Goal: Submit feedback/report problem

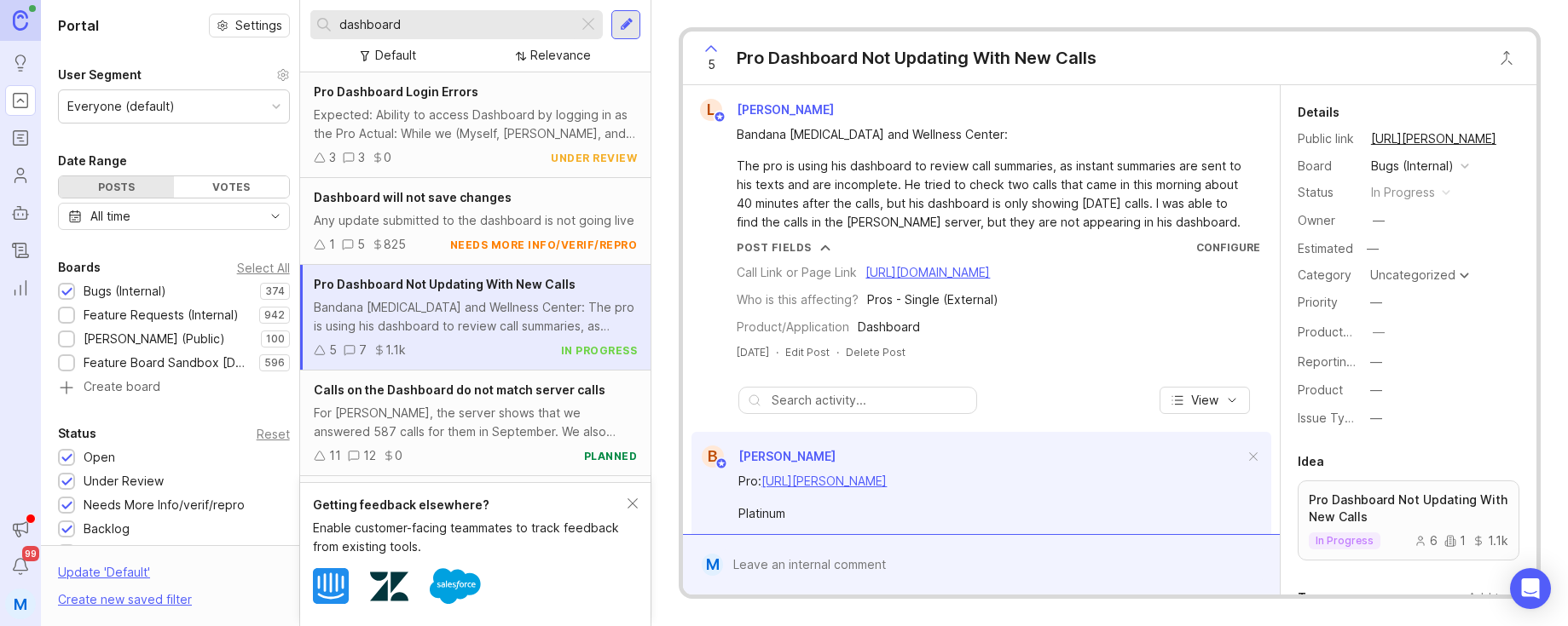
drag, startPoint x: 0, startPoint y: 0, endPoint x: 716, endPoint y: 48, distance: 717.6
click at [716, 48] on icon at bounding box center [710, 48] width 20 height 20
click at [713, 43] on icon at bounding box center [710, 48] width 20 height 20
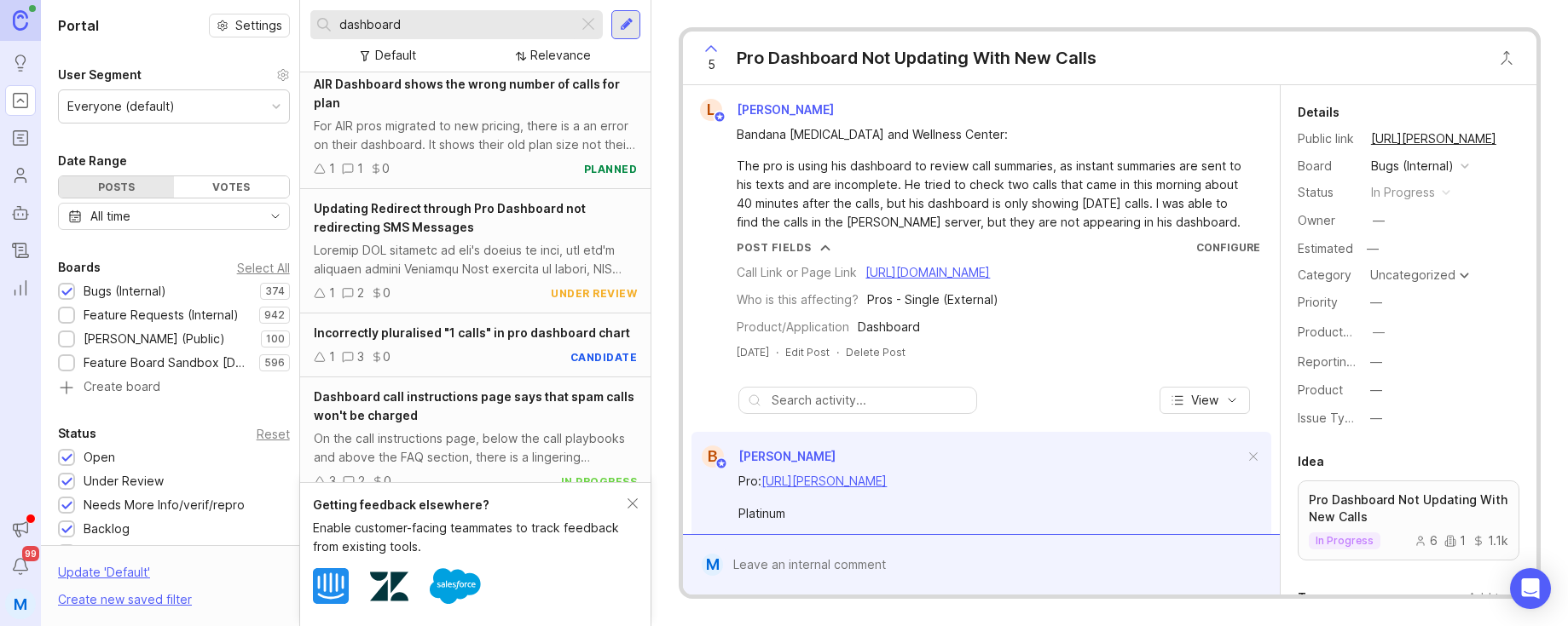
scroll to position [1044, 0]
click at [807, 564] on div at bounding box center [993, 564] width 540 height 33
click at [800, 534] on textarea at bounding box center [978, 524] width 511 height 33
paste textarea "[URL][PERSON_NAME]"
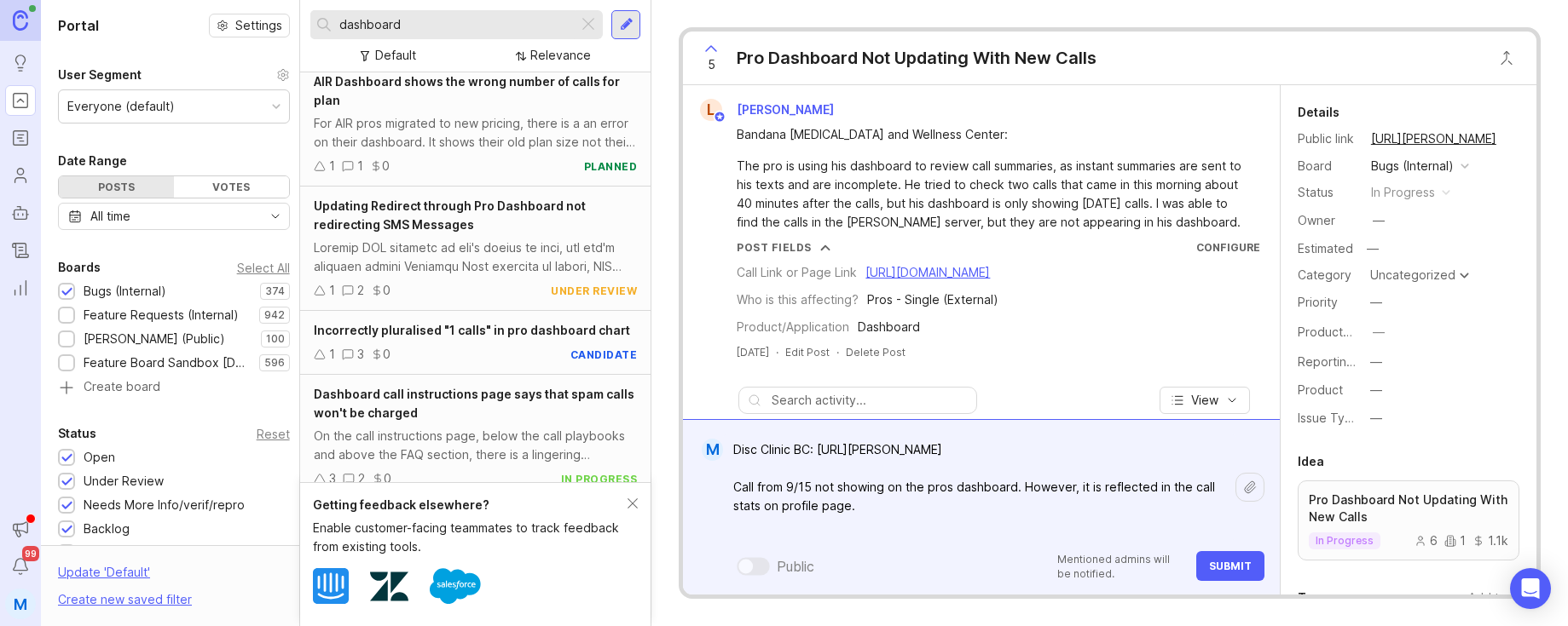
type textarea "Disc Clinic BC: [URL][PERSON_NAME] Call from 9/15 not showing on the pros dashb…"
click at [1236, 562] on span "Submit" at bounding box center [1230, 566] width 42 height 13
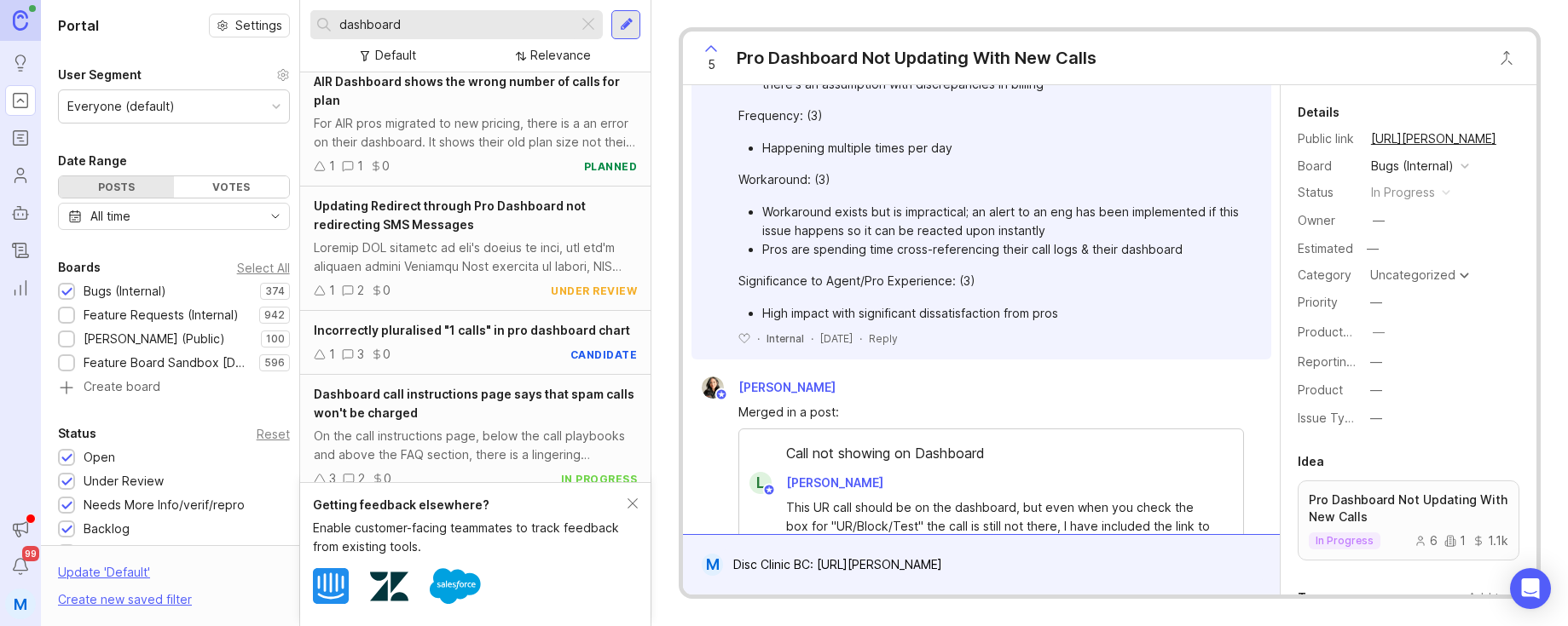
scroll to position [1038, 0]
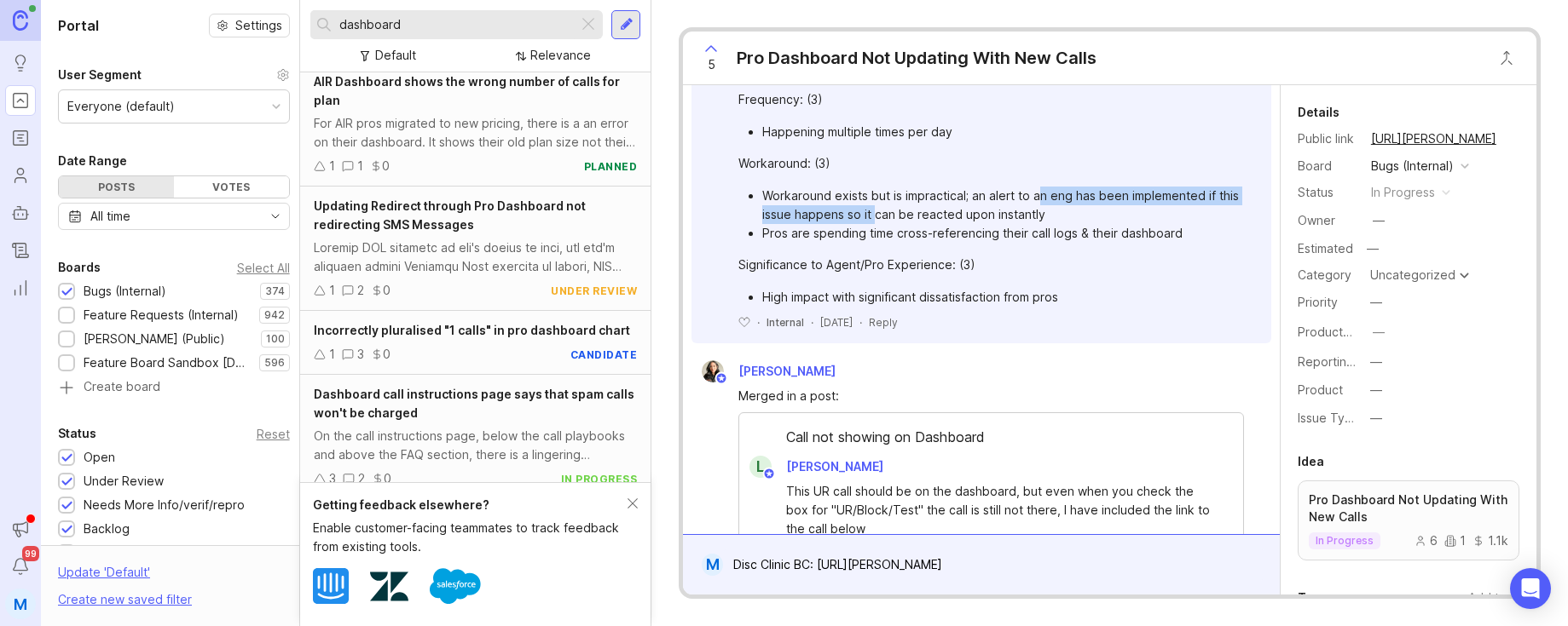
drag, startPoint x: 900, startPoint y: 306, endPoint x: 1043, endPoint y: 299, distance: 143.2
click at [1043, 224] on li "Workaround exists but is impractical; an alert to an eng has been implemented i…" at bounding box center [1002, 205] width 480 height 38
click at [1068, 243] on li "Pros are spending time cross-referencing their call logs & their dashboard" at bounding box center [1002, 233] width 480 height 18
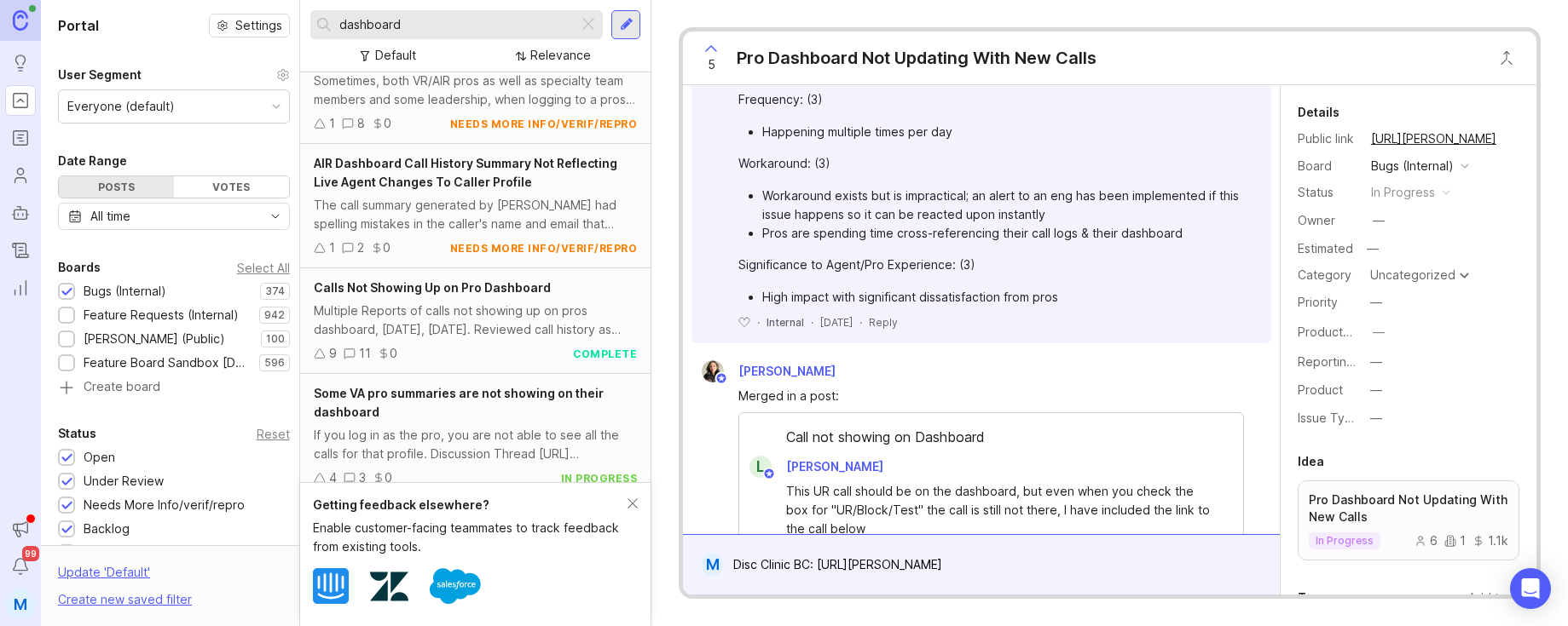
scroll to position [2445, 0]
click at [480, 292] on span "Calls Not Showing Up on Pro Dashboard" at bounding box center [432, 285] width 237 height 14
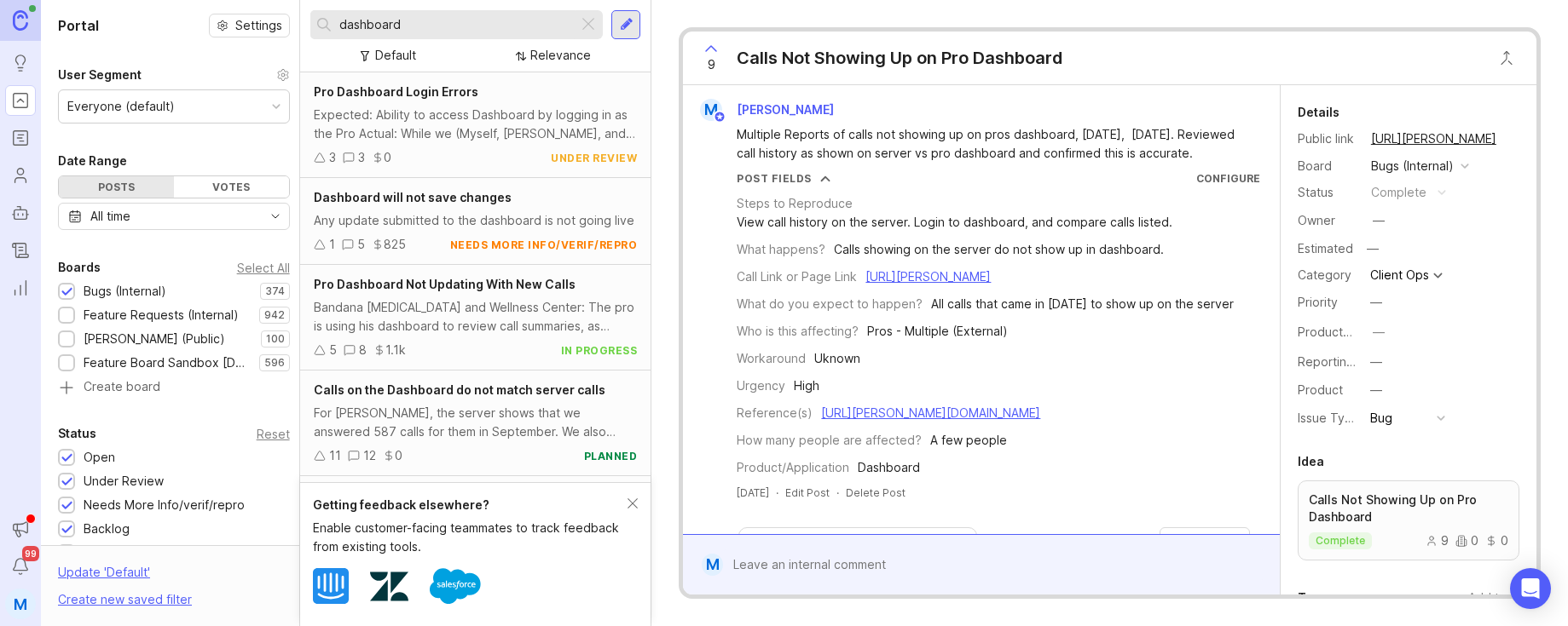
click at [469, 100] on div "Pro Dashboard Login Errors" at bounding box center [475, 91] width 323 height 18
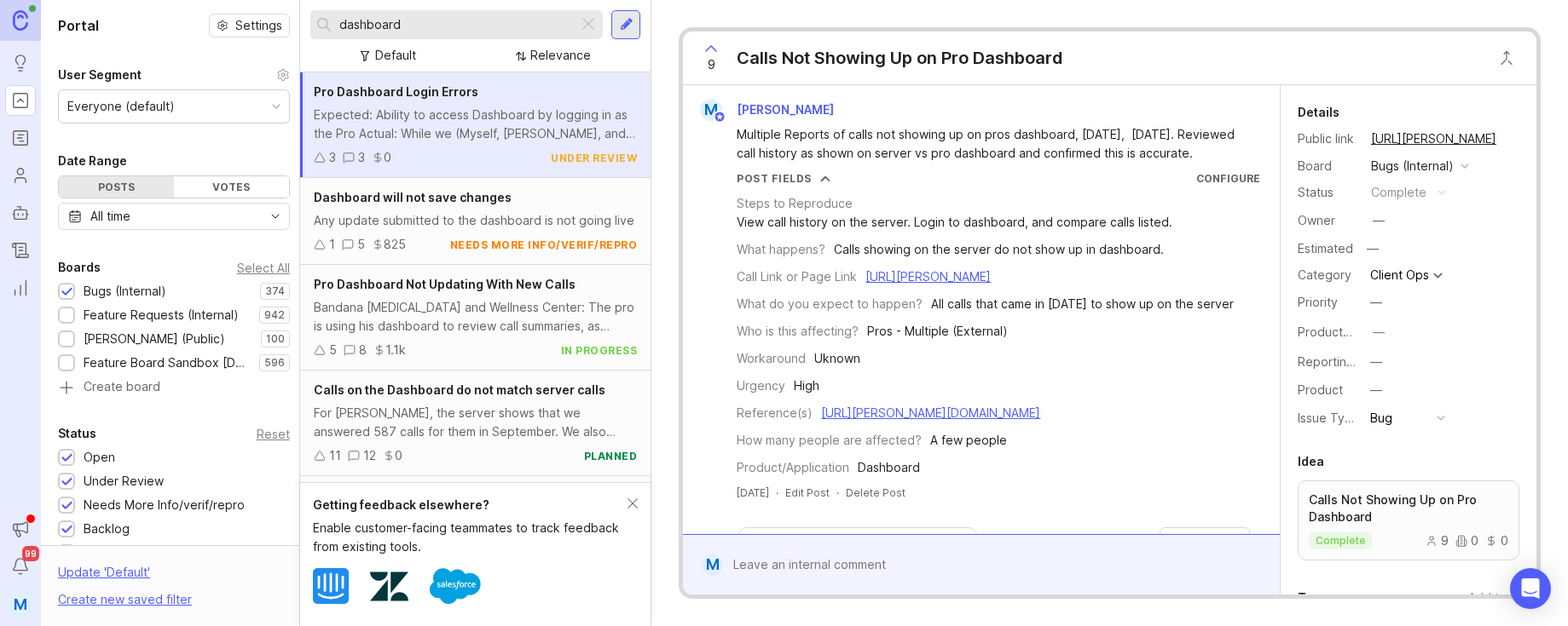
click at [451, 205] on div "Dashboard will not save changes" at bounding box center [475, 197] width 323 height 18
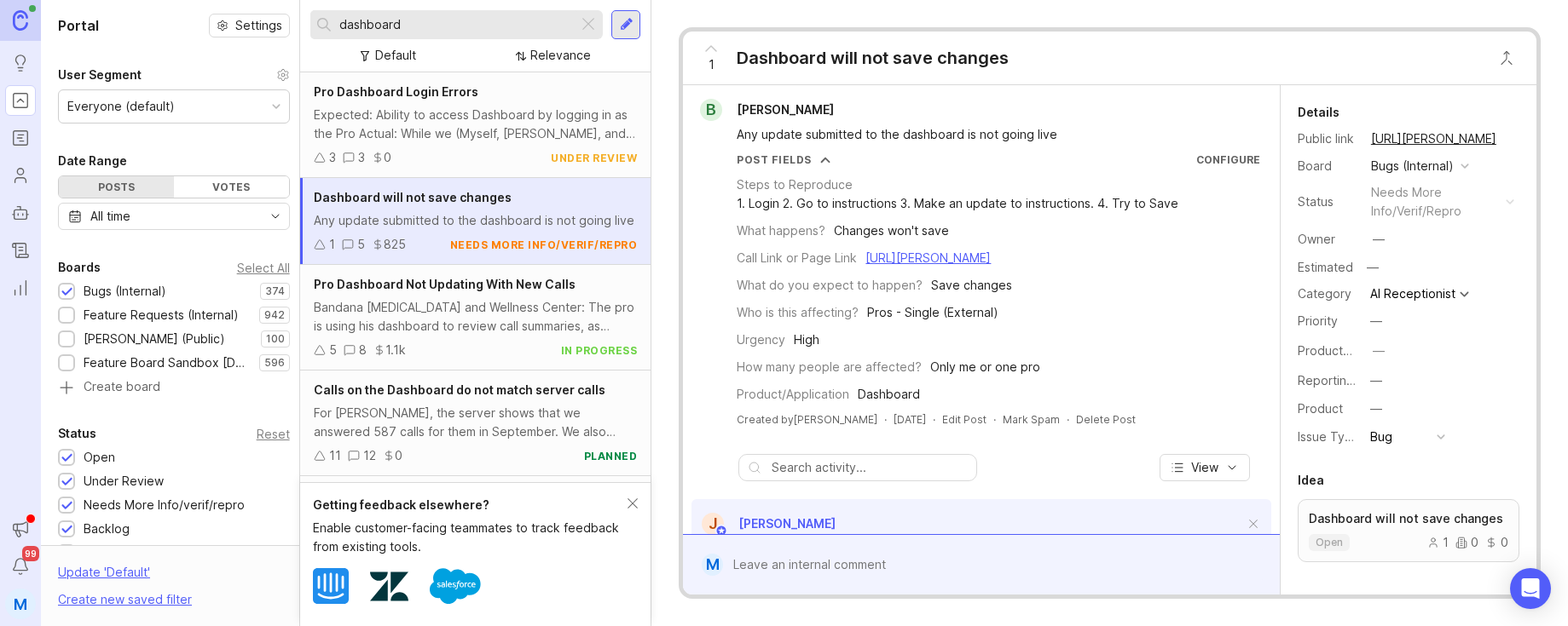
click at [443, 336] on div "Bandana [MEDICAL_DATA] and Wellness Center: The pro is using his dashboard to r…" at bounding box center [475, 317] width 323 height 38
